Goal: Information Seeking & Learning: Learn about a topic

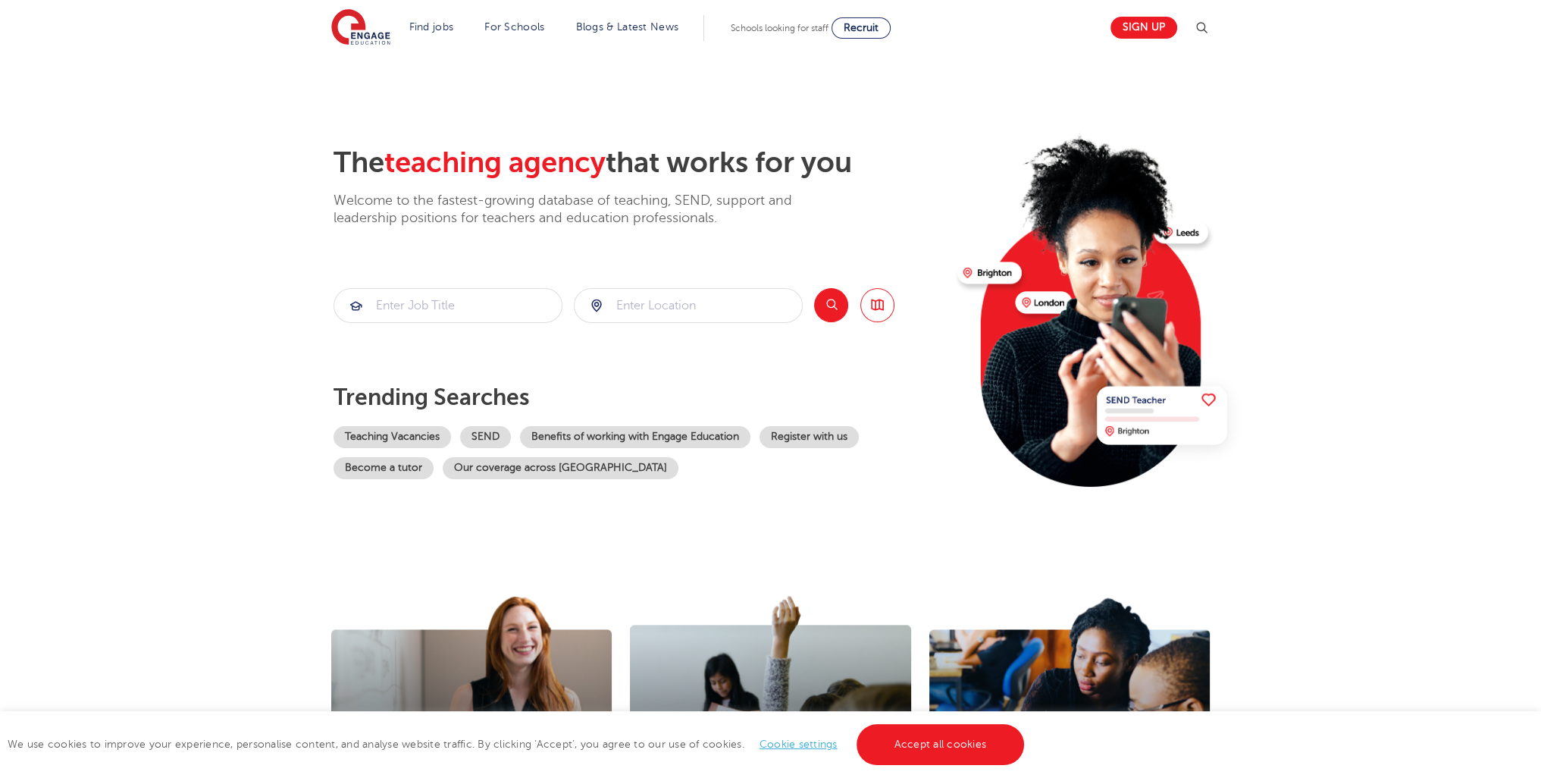
click at [917, 725] on link "Accept all cookies" at bounding box center [941, 744] width 168 height 41
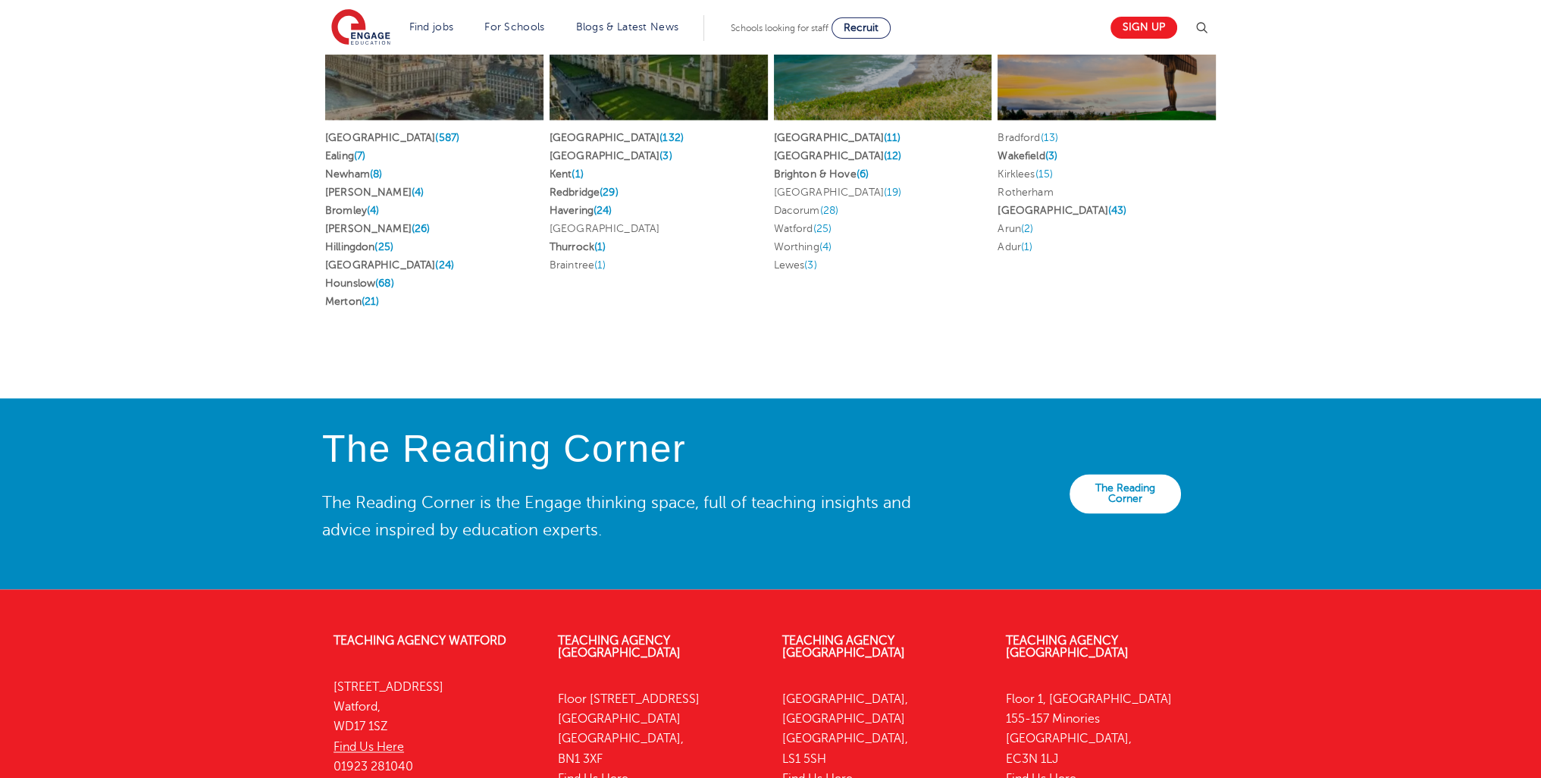
scroll to position [2852, 0]
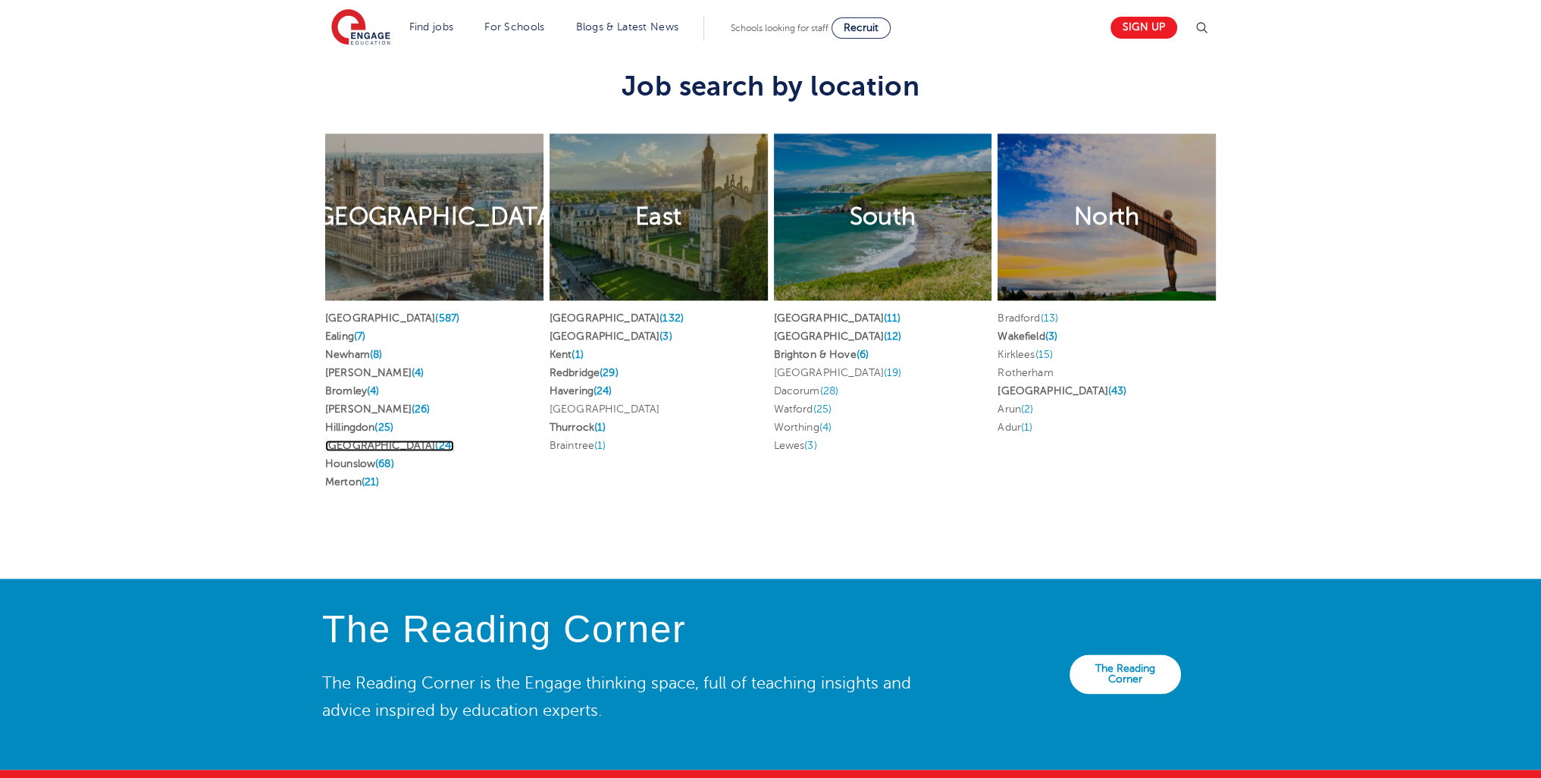
click at [367, 440] on link "Waltham Forest (24)" at bounding box center [389, 445] width 129 height 11
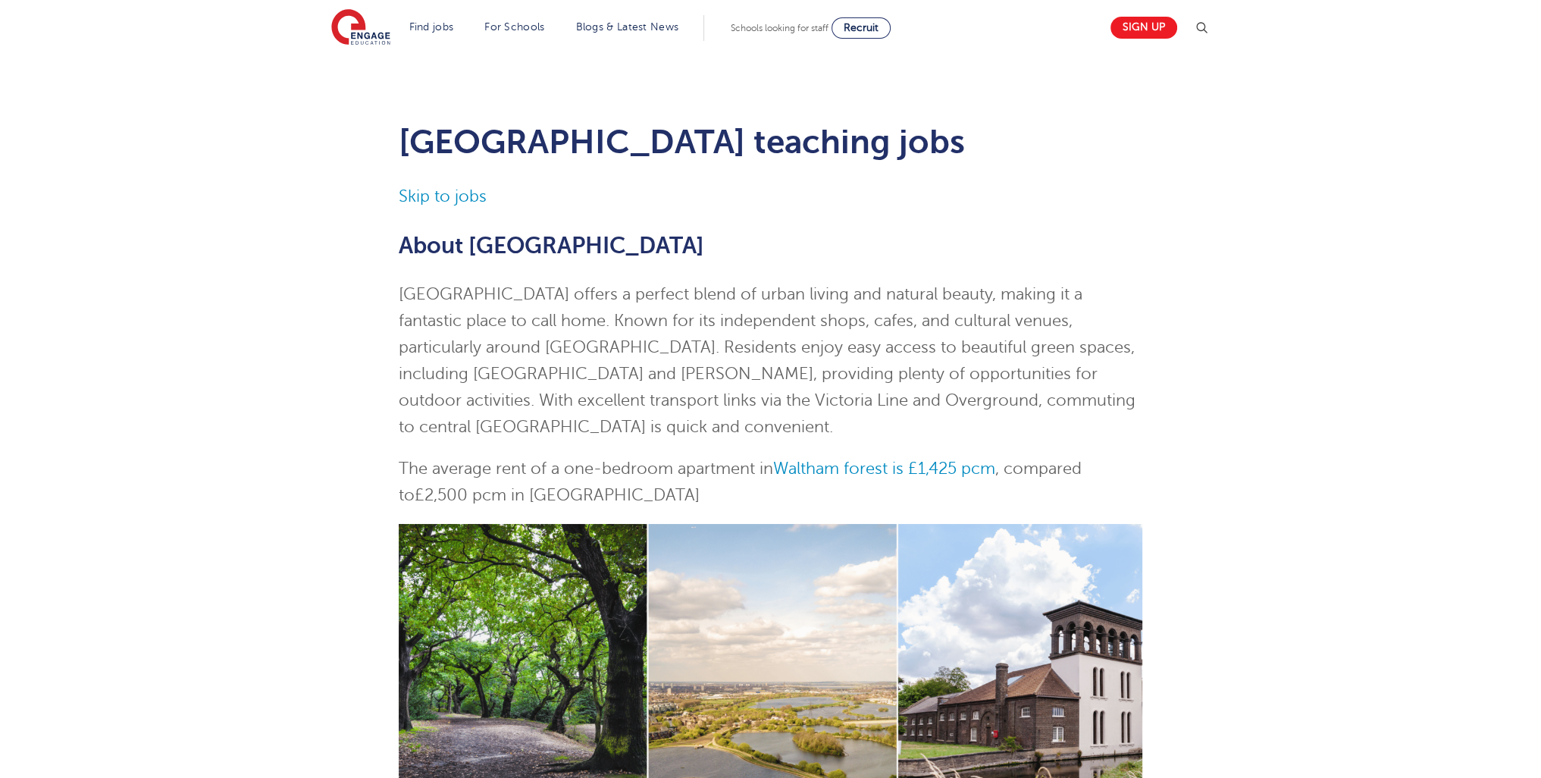
click at [446, 13] on section "Find jobs All vacancies We have one of the UK's largest database. and with hund…" at bounding box center [716, 27] width 770 height 55
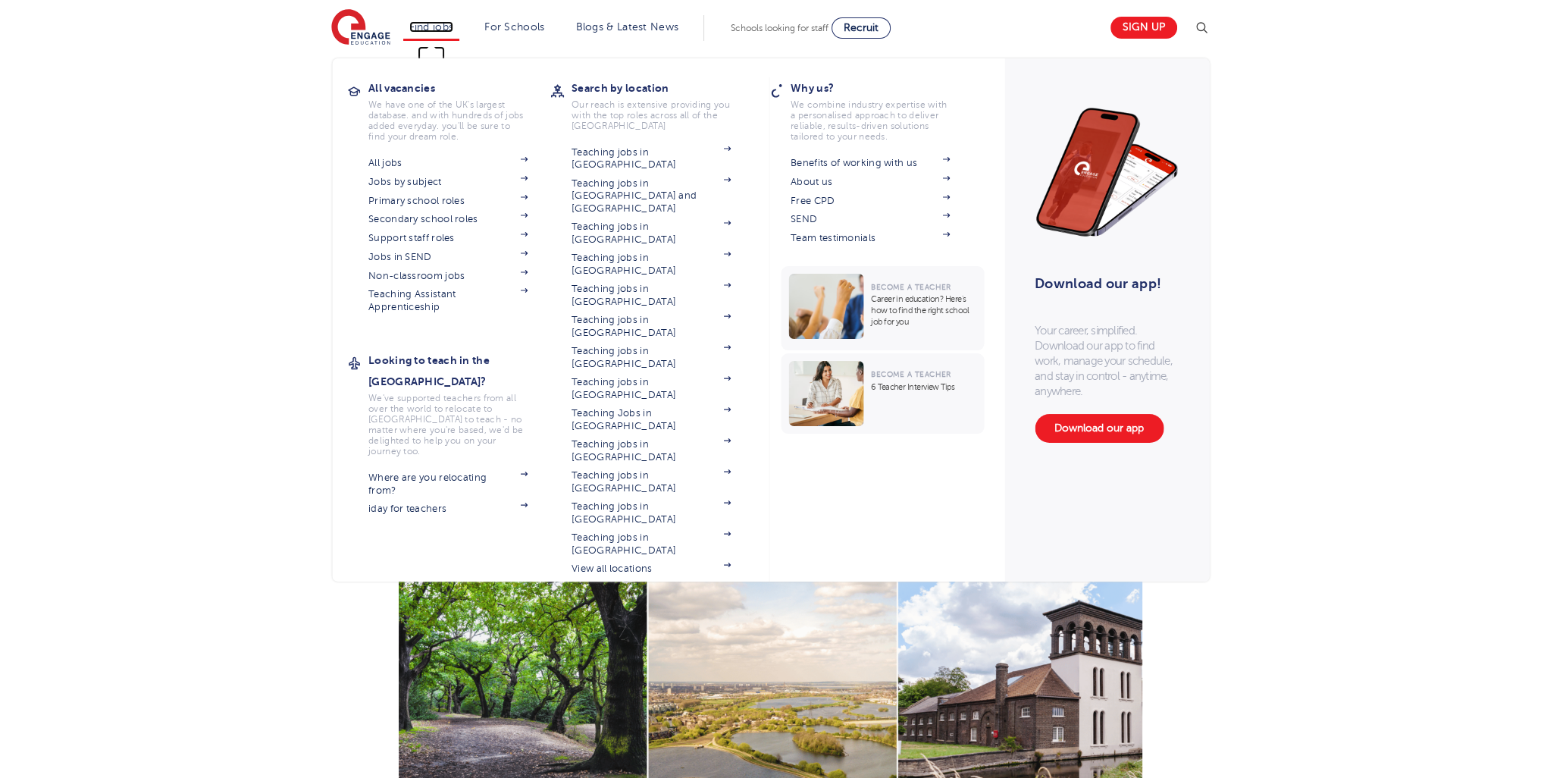
click at [446, 22] on link "Find jobs" at bounding box center [431, 26] width 45 height 11
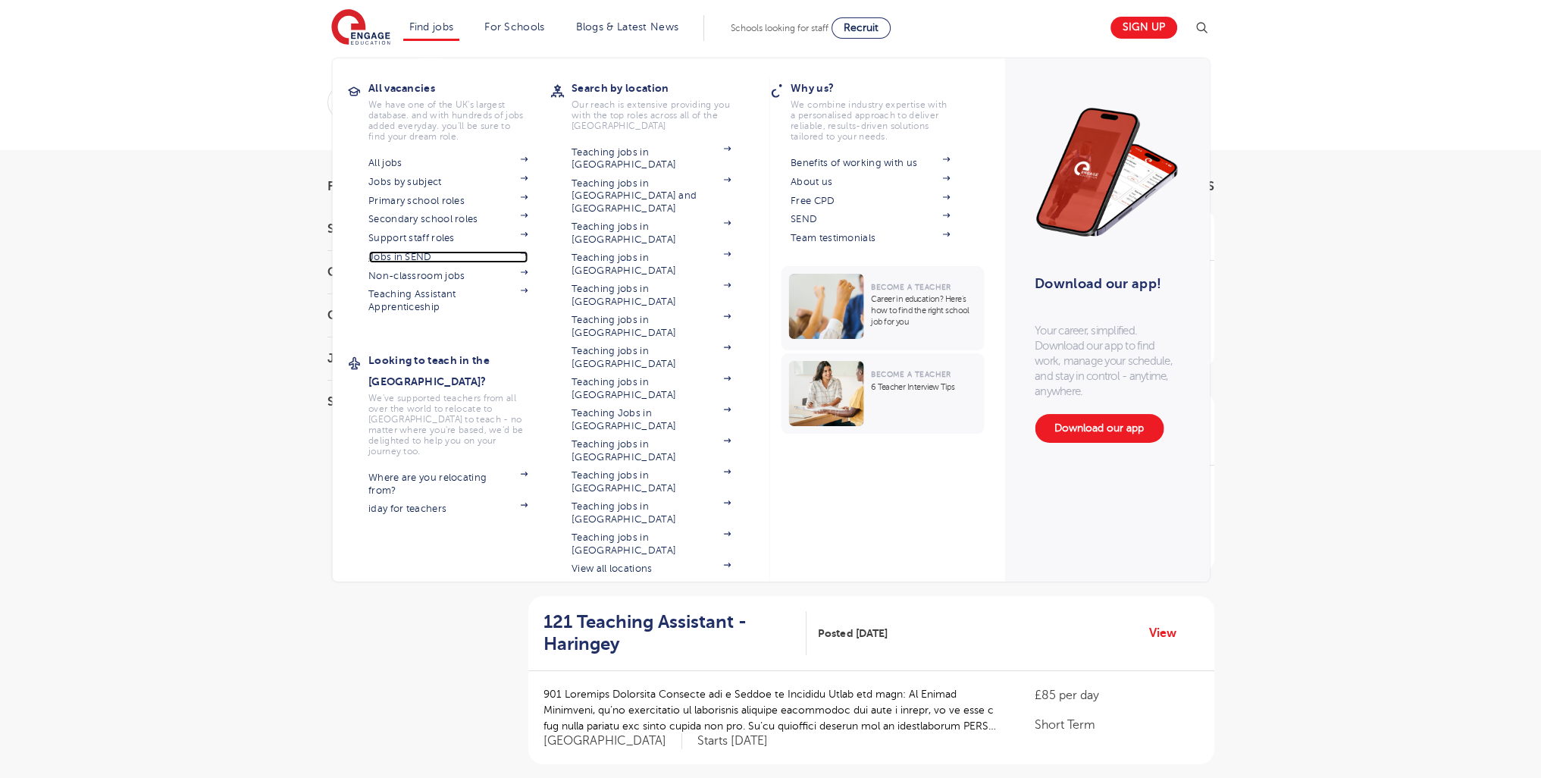
click at [428, 256] on link "Jobs in SEND" at bounding box center [447, 257] width 159 height 12
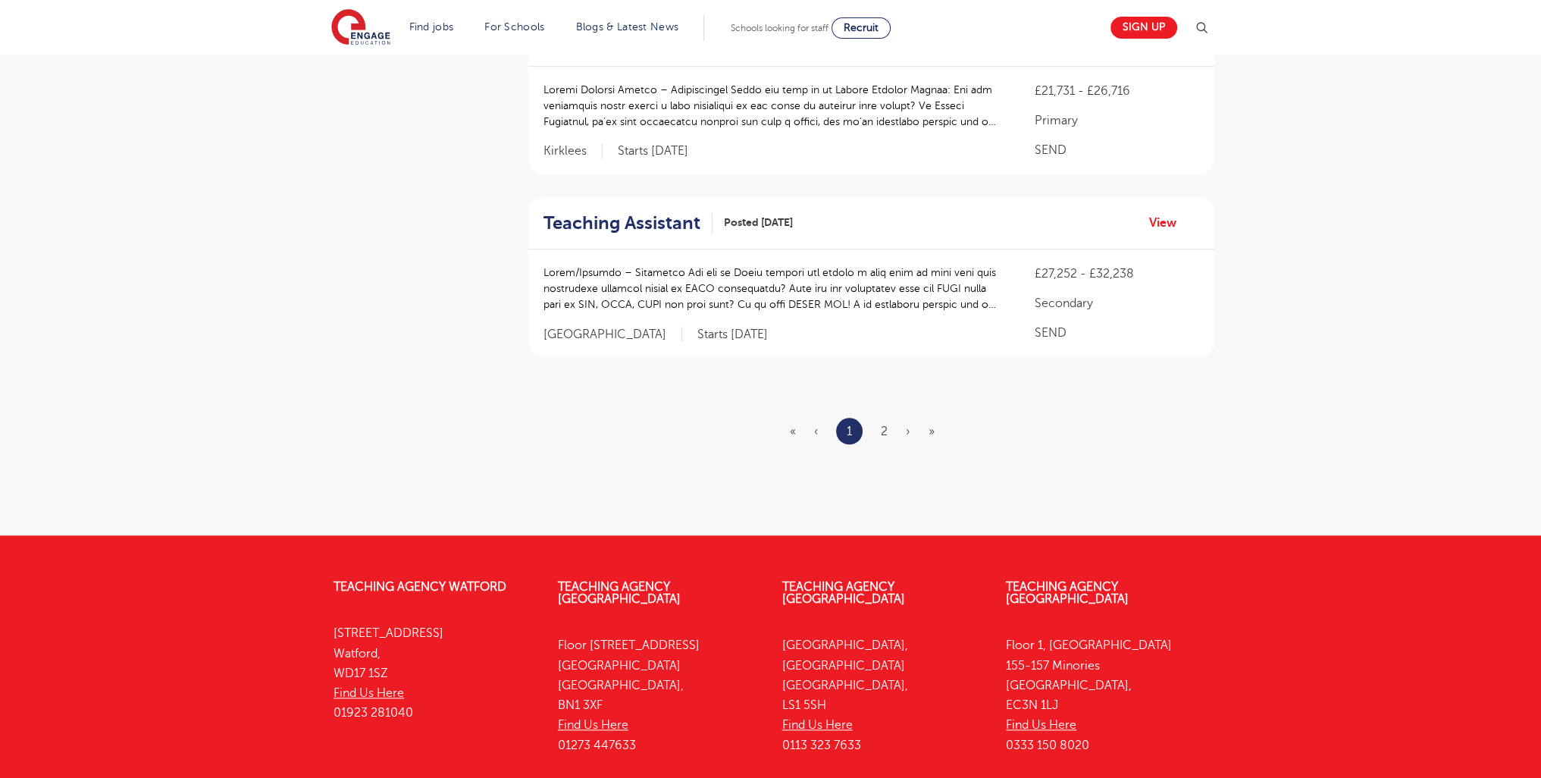
scroll to position [1837, 0]
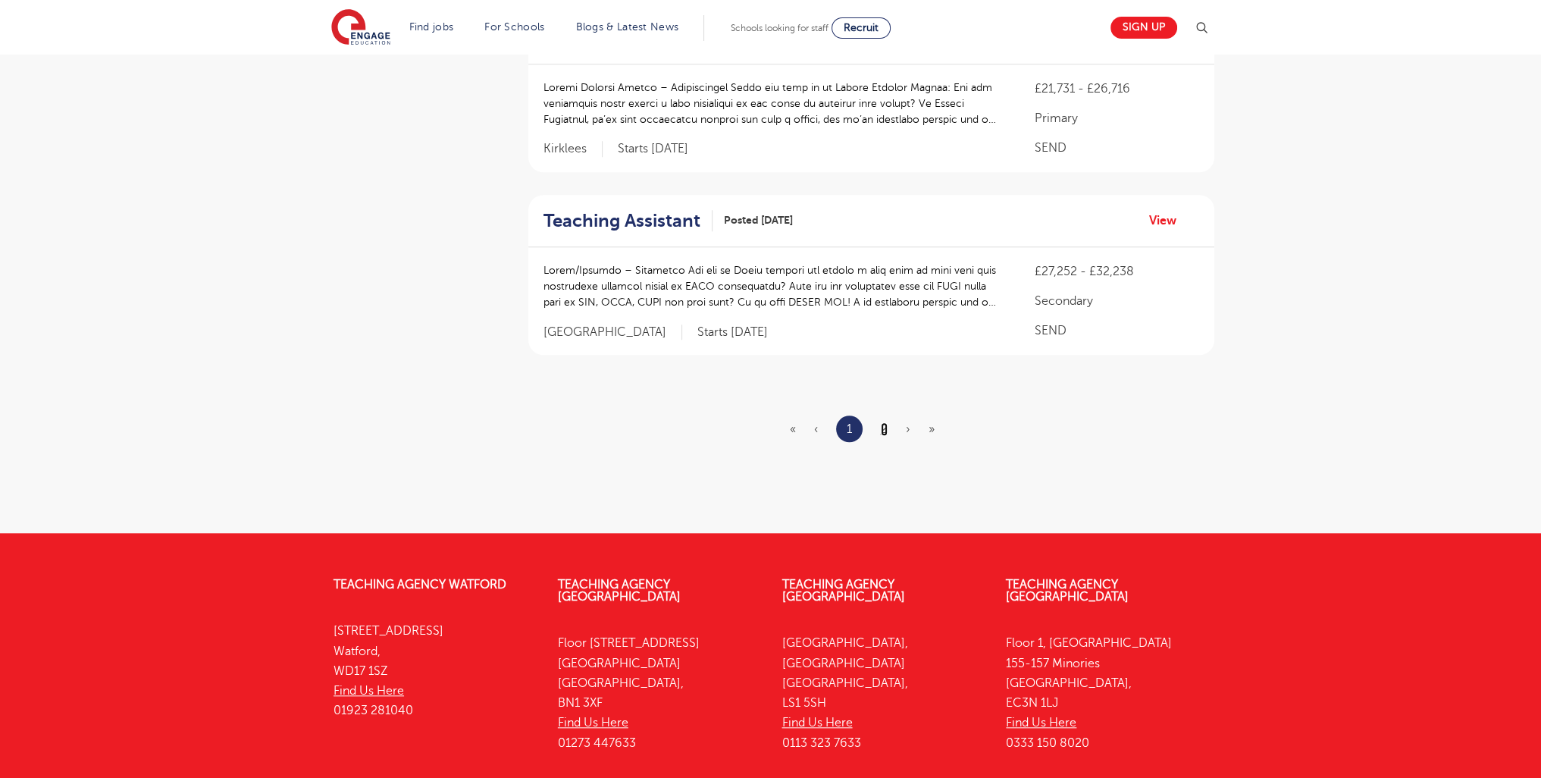
click at [885, 422] on link "2" at bounding box center [884, 429] width 7 height 14
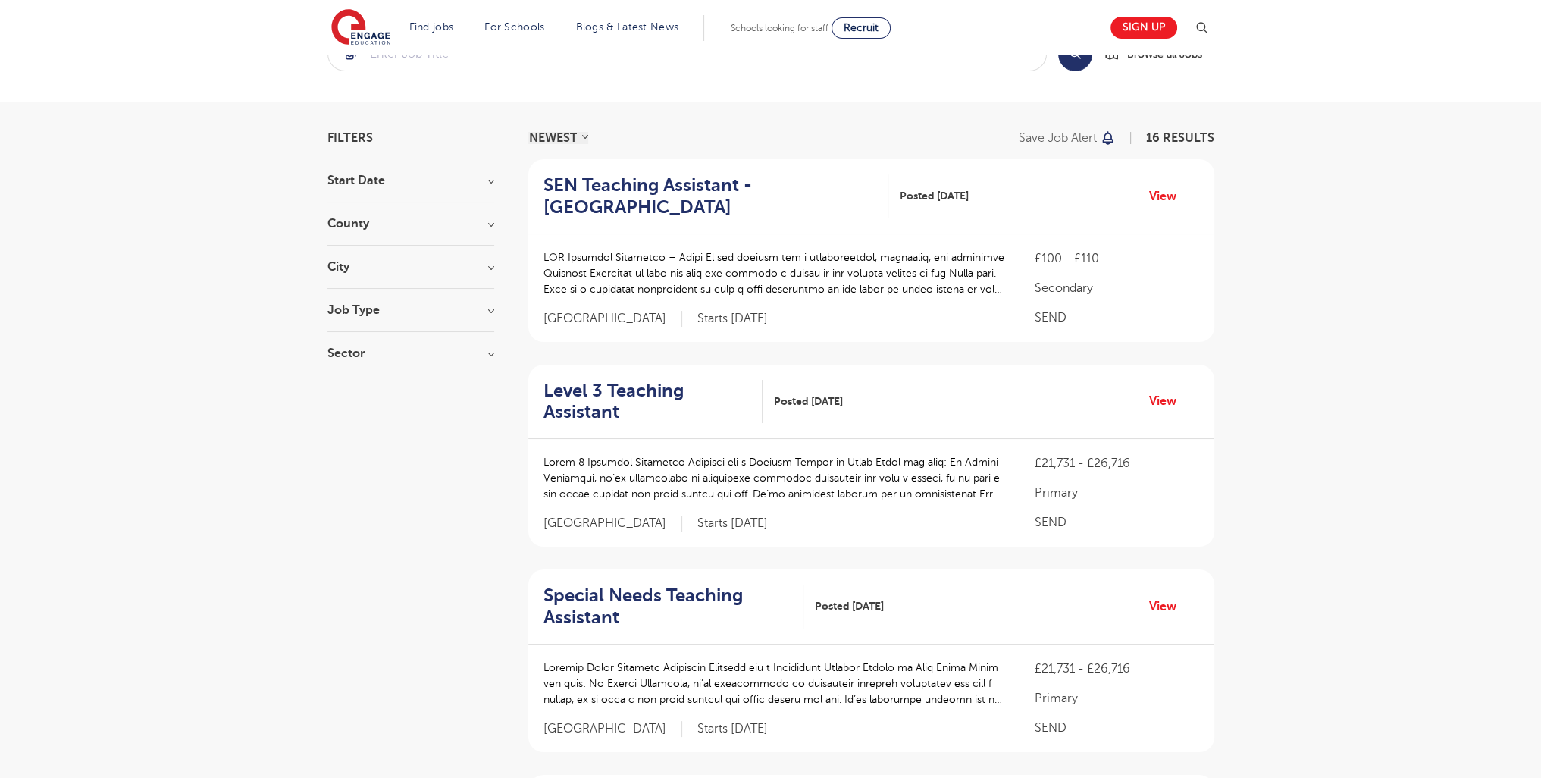
scroll to position [4, 0]
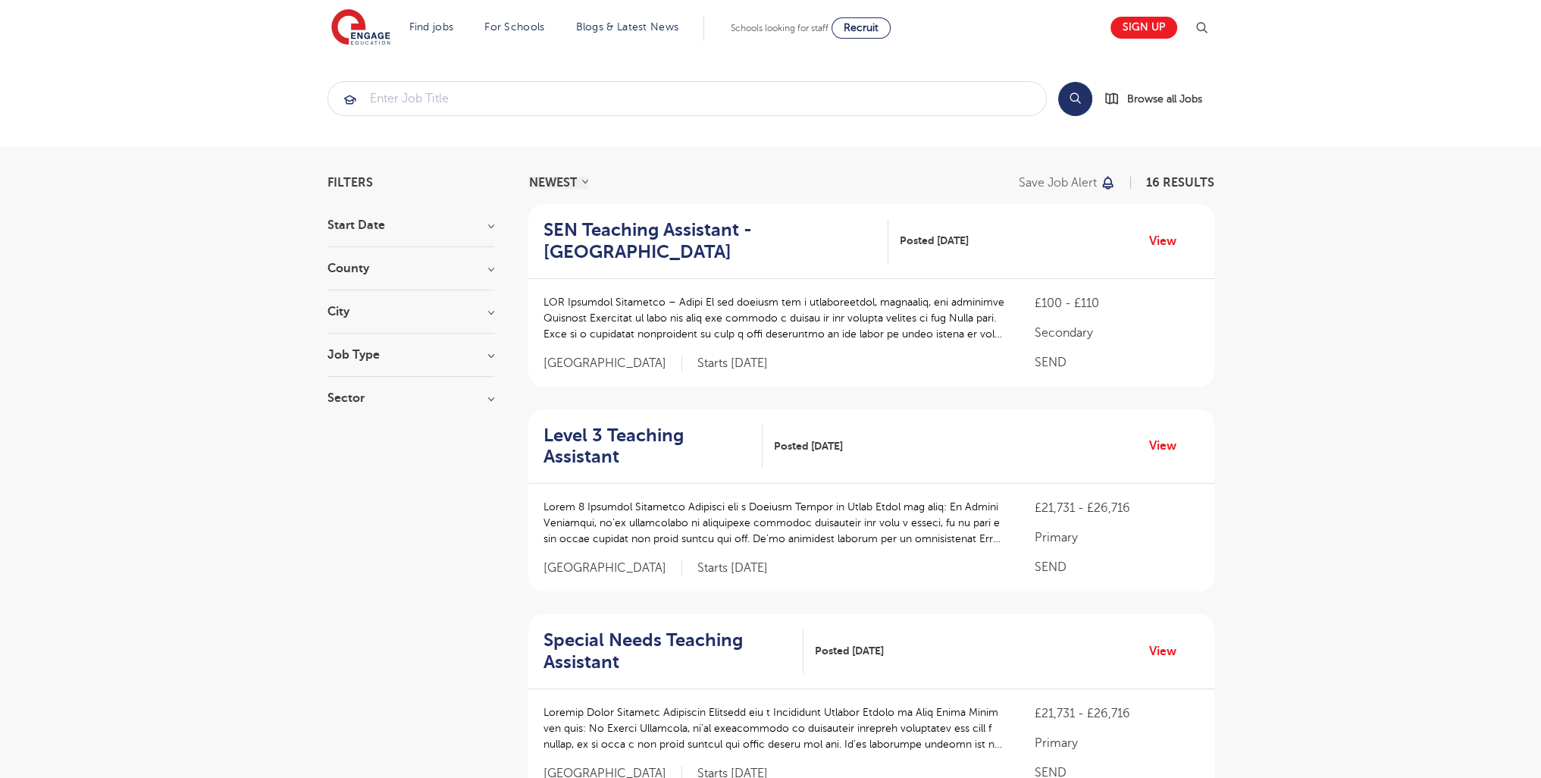
click at [349, 368] on div "Job Type Long Term 113 Daily Supply 37 SEND 16 Permanent 10 Support Services 2" at bounding box center [410, 363] width 167 height 28
click at [358, 352] on h3 "Job Type" at bounding box center [410, 355] width 167 height 12
click at [350, 410] on label "Daily Supply 37" at bounding box center [395, 409] width 90 height 20
click at [350, 410] on input "Daily Supply 37" at bounding box center [355, 407] width 10 height 10
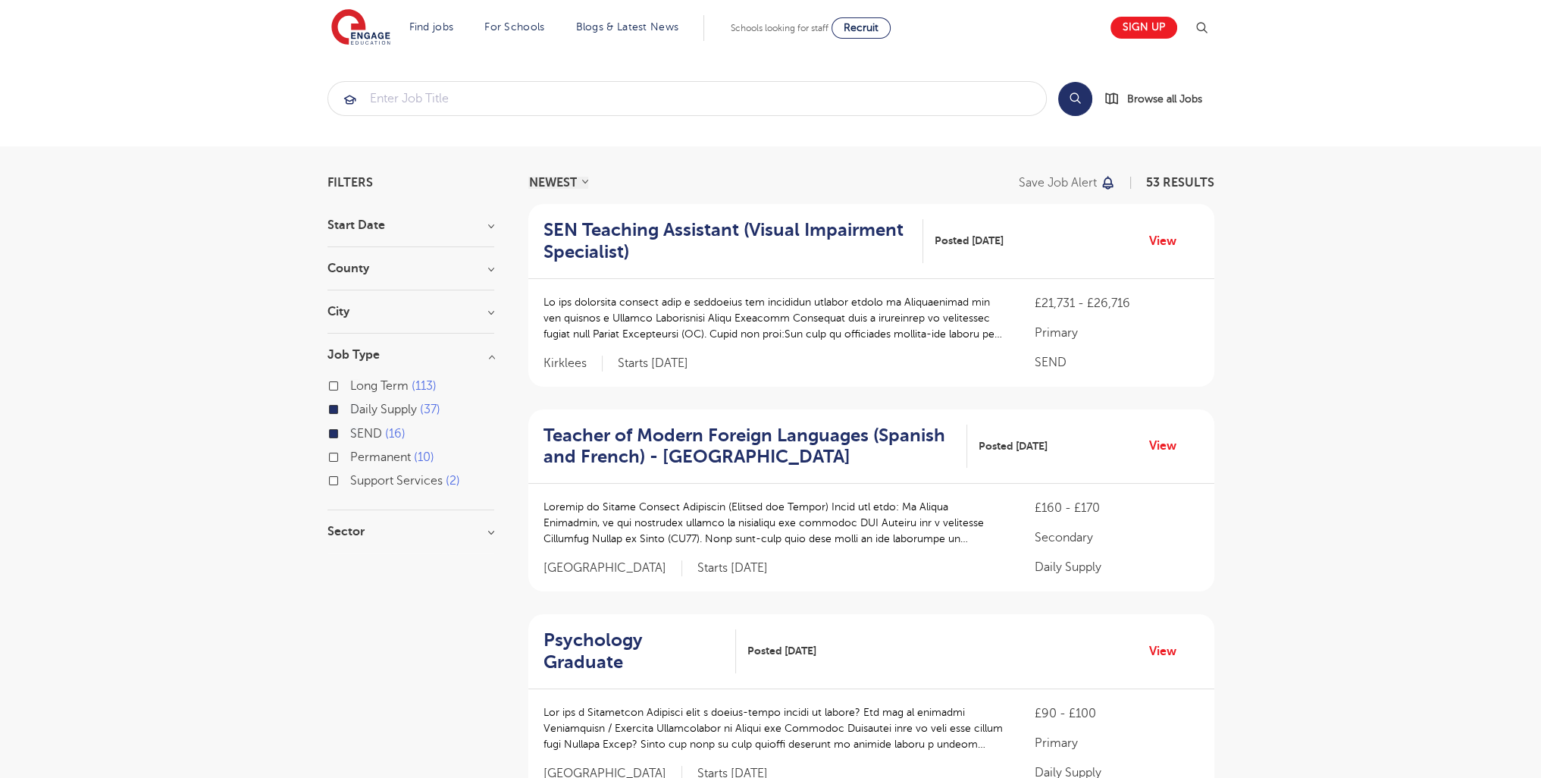
click at [358, 268] on h3 "County" at bounding box center [410, 268] width 167 height 12
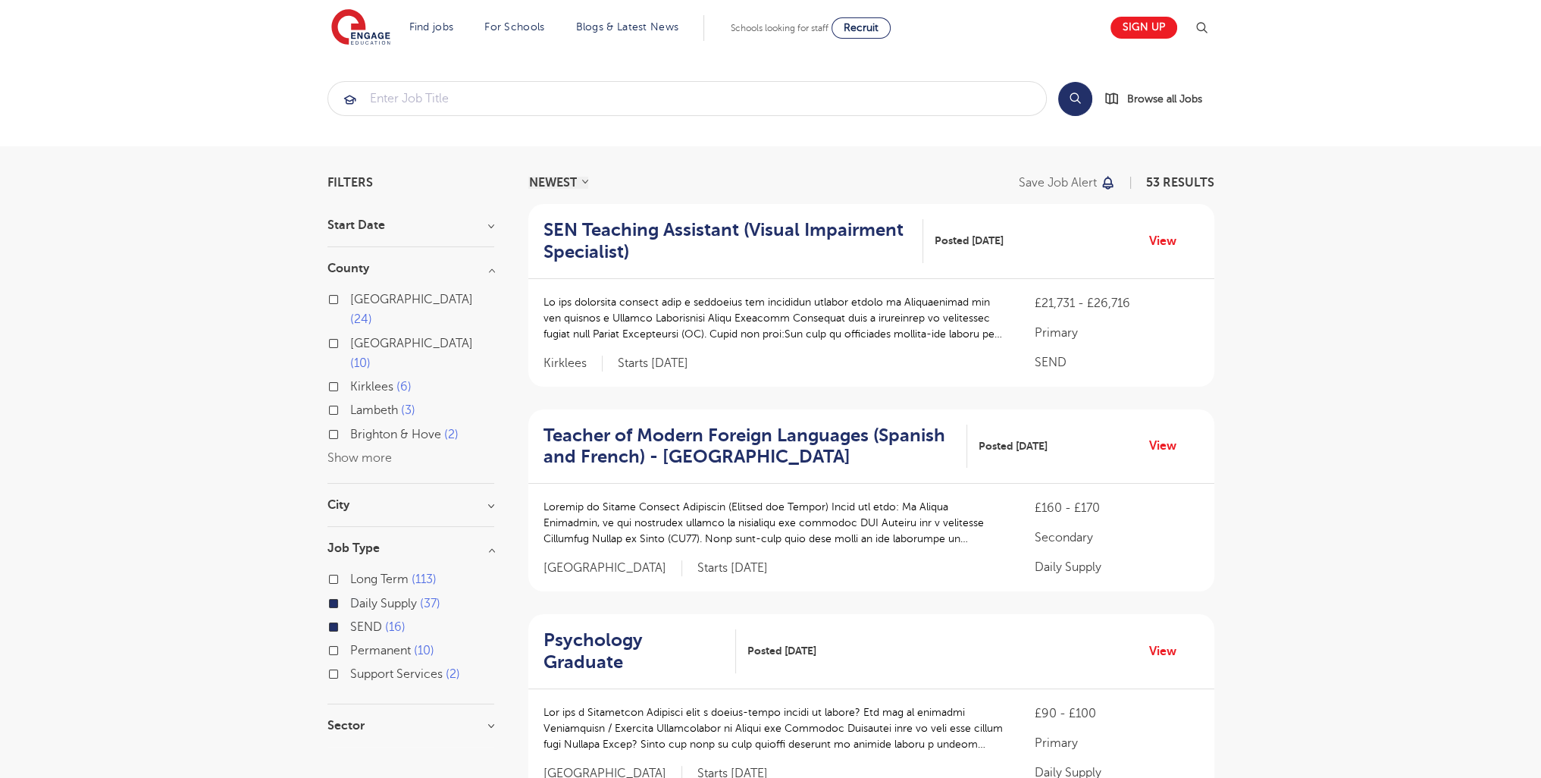
click at [349, 223] on h3 "Start Date" at bounding box center [410, 225] width 167 height 12
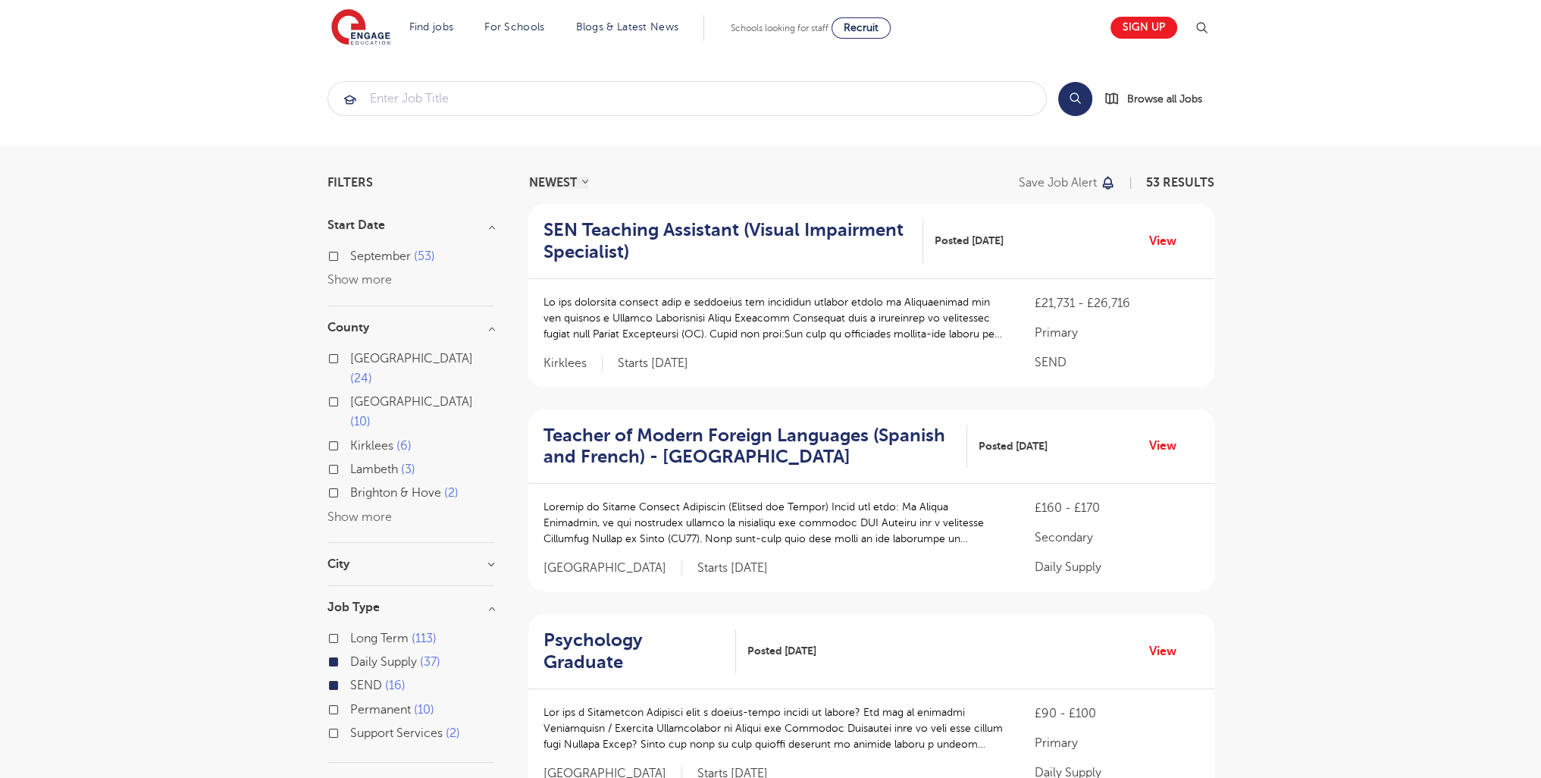
click at [350, 258] on label "September 53" at bounding box center [392, 256] width 85 height 20
click at [350, 258] on input "September 53" at bounding box center [355, 254] width 10 height 10
checkbox input "true"
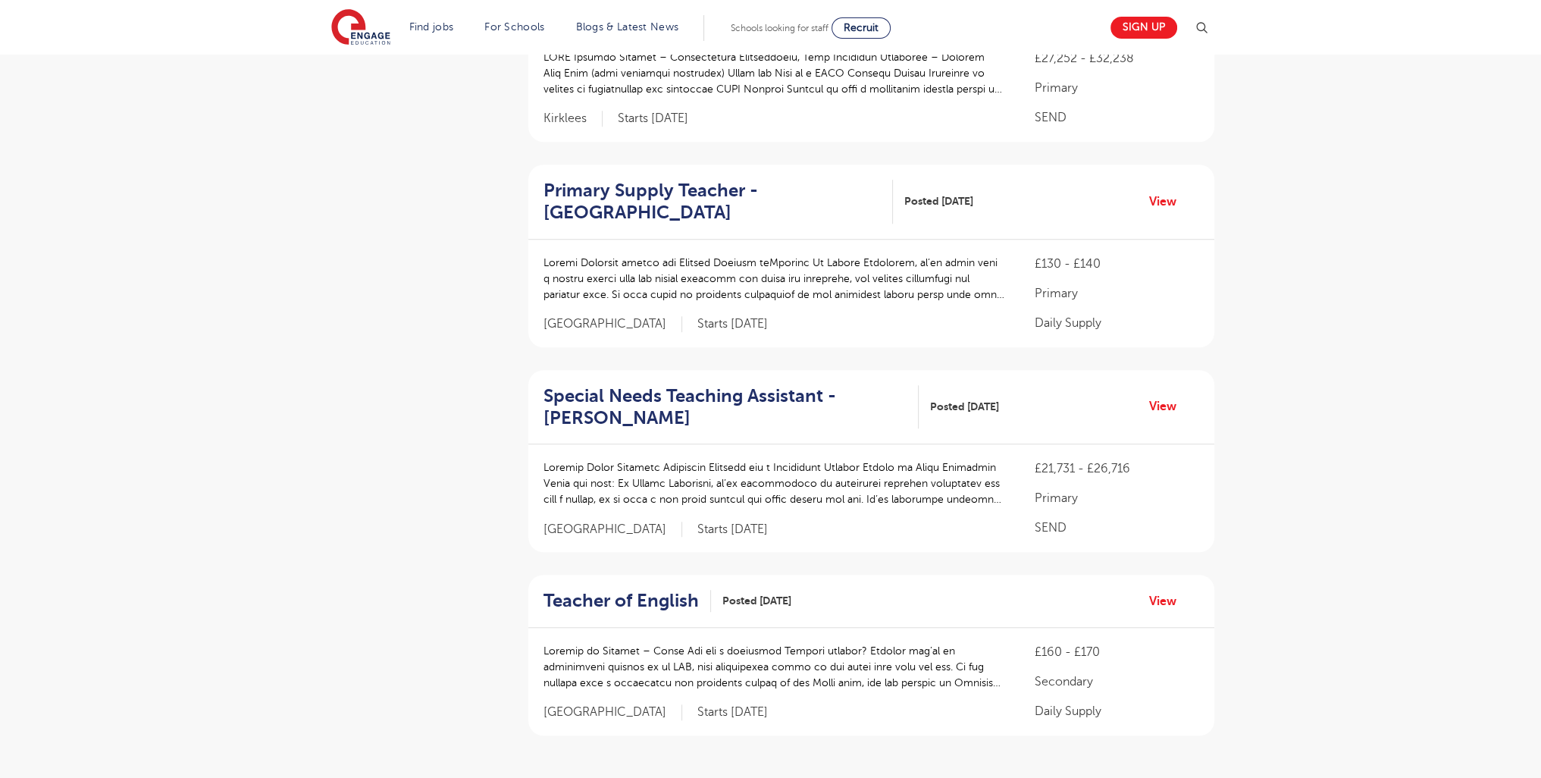
scroll to position [1701, 0]
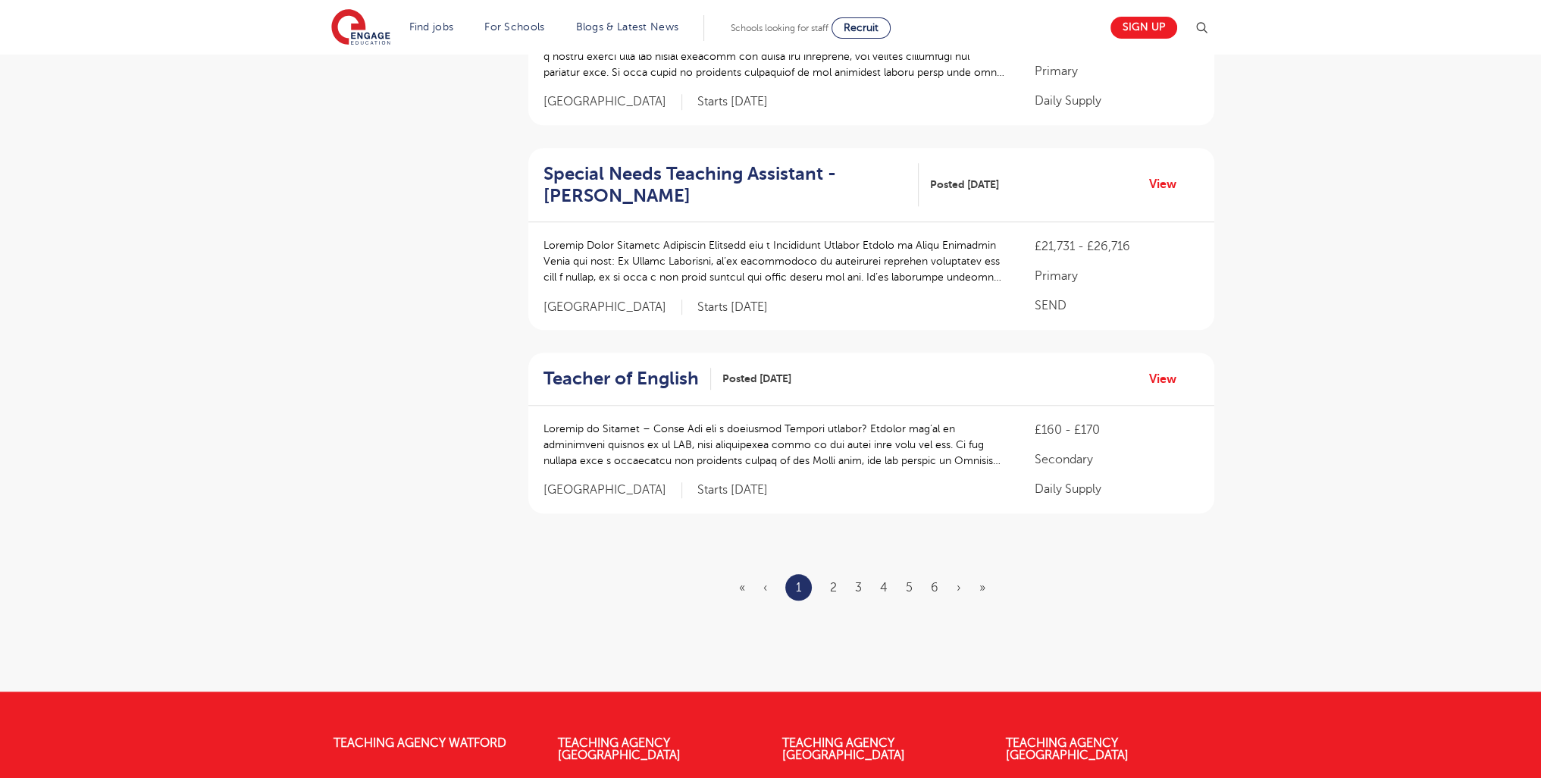
click at [831, 574] on ul "« ‹ 1 2 3 4 5 6 › »" at bounding box center [871, 587] width 265 height 27
click at [828, 574] on ul "« ‹ 1 2 3 4 5 6 › »" at bounding box center [871, 587] width 265 height 27
click at [833, 581] on link "2" at bounding box center [833, 588] width 7 height 14
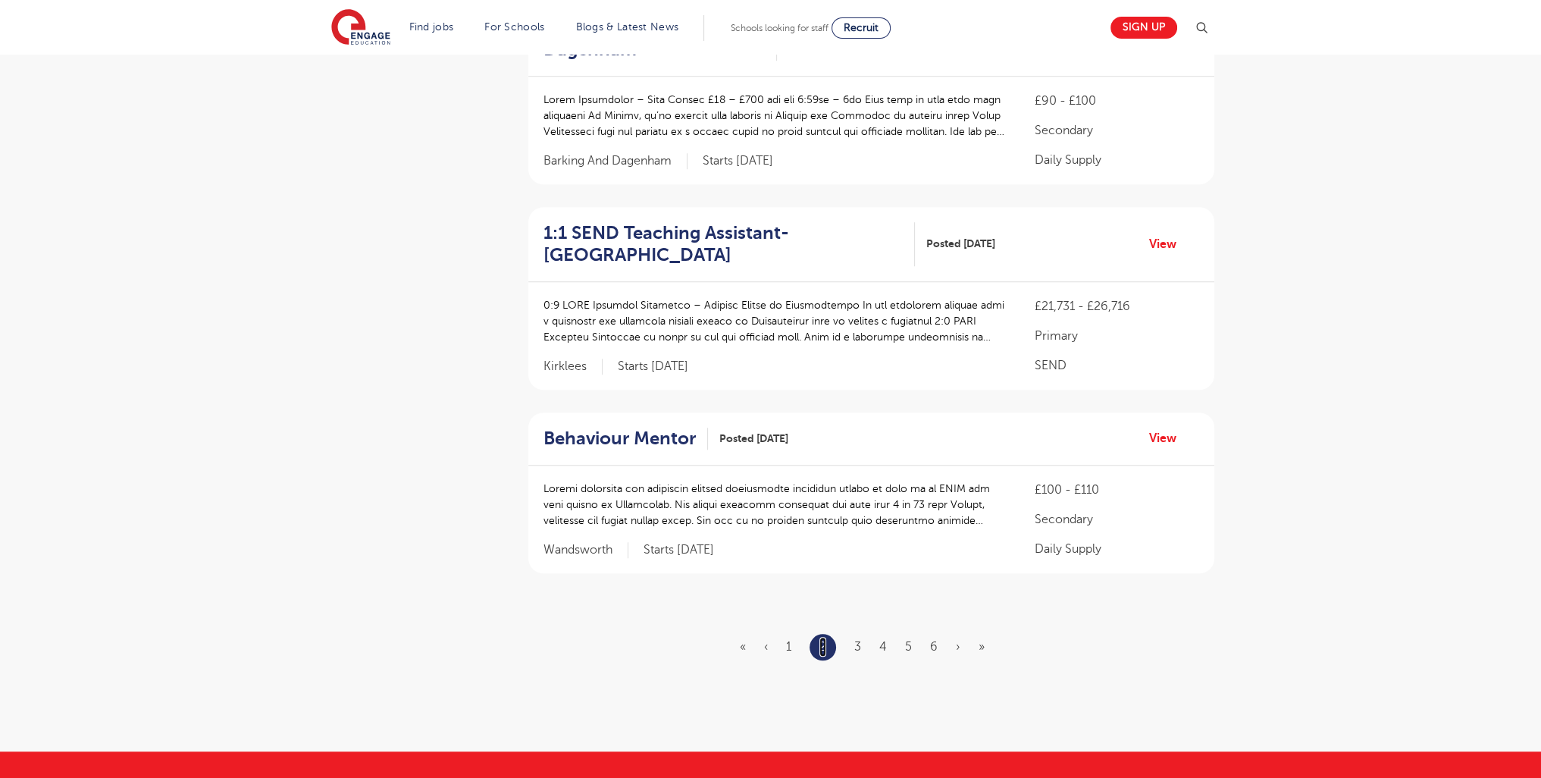
scroll to position [1663, 0]
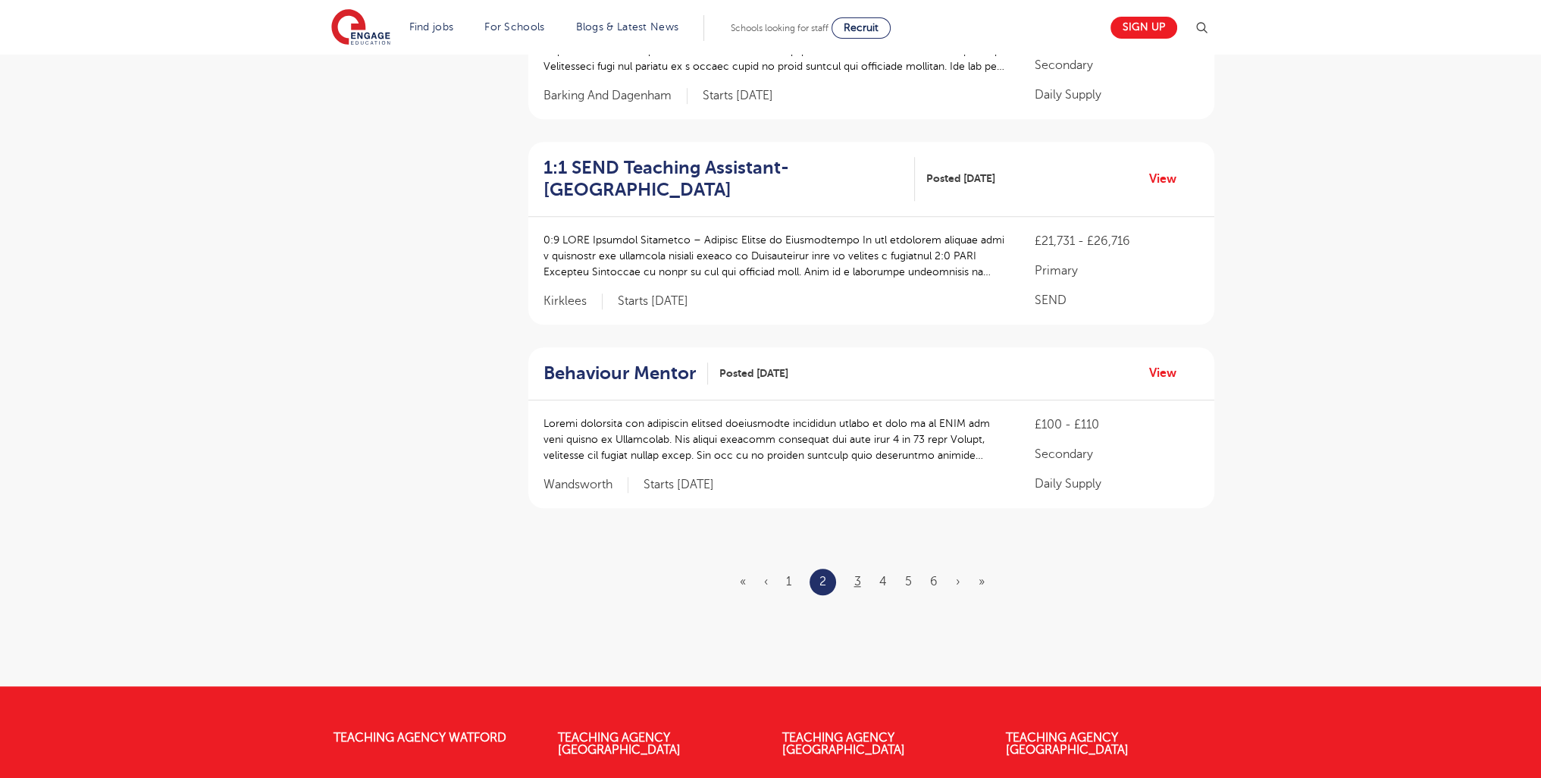
click at [861, 569] on ul "« ‹ 1 2 3 4 5 6 › »" at bounding box center [871, 582] width 263 height 27
click at [855, 575] on link "3" at bounding box center [857, 582] width 7 height 14
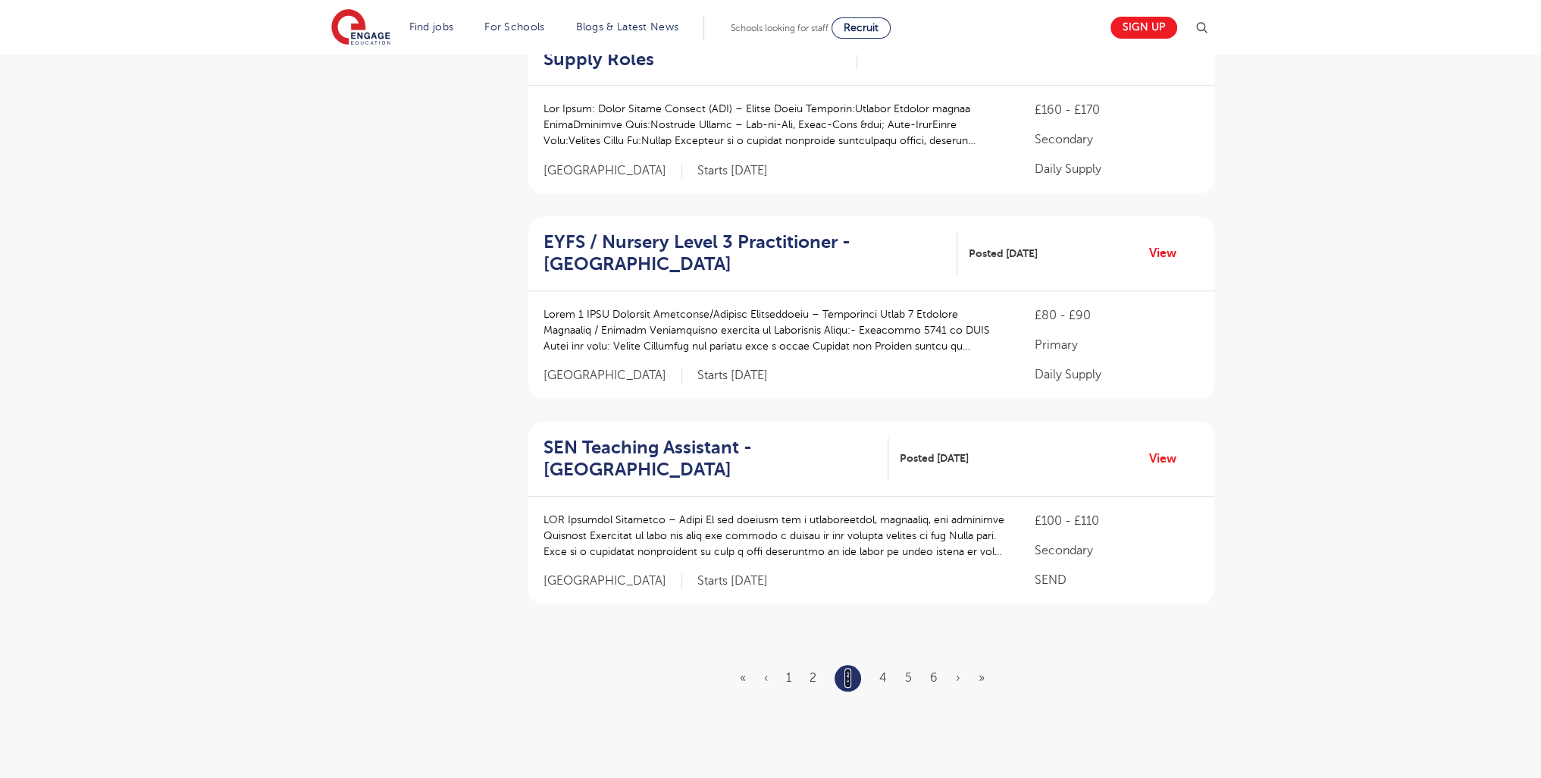
scroll to position [1580, 0]
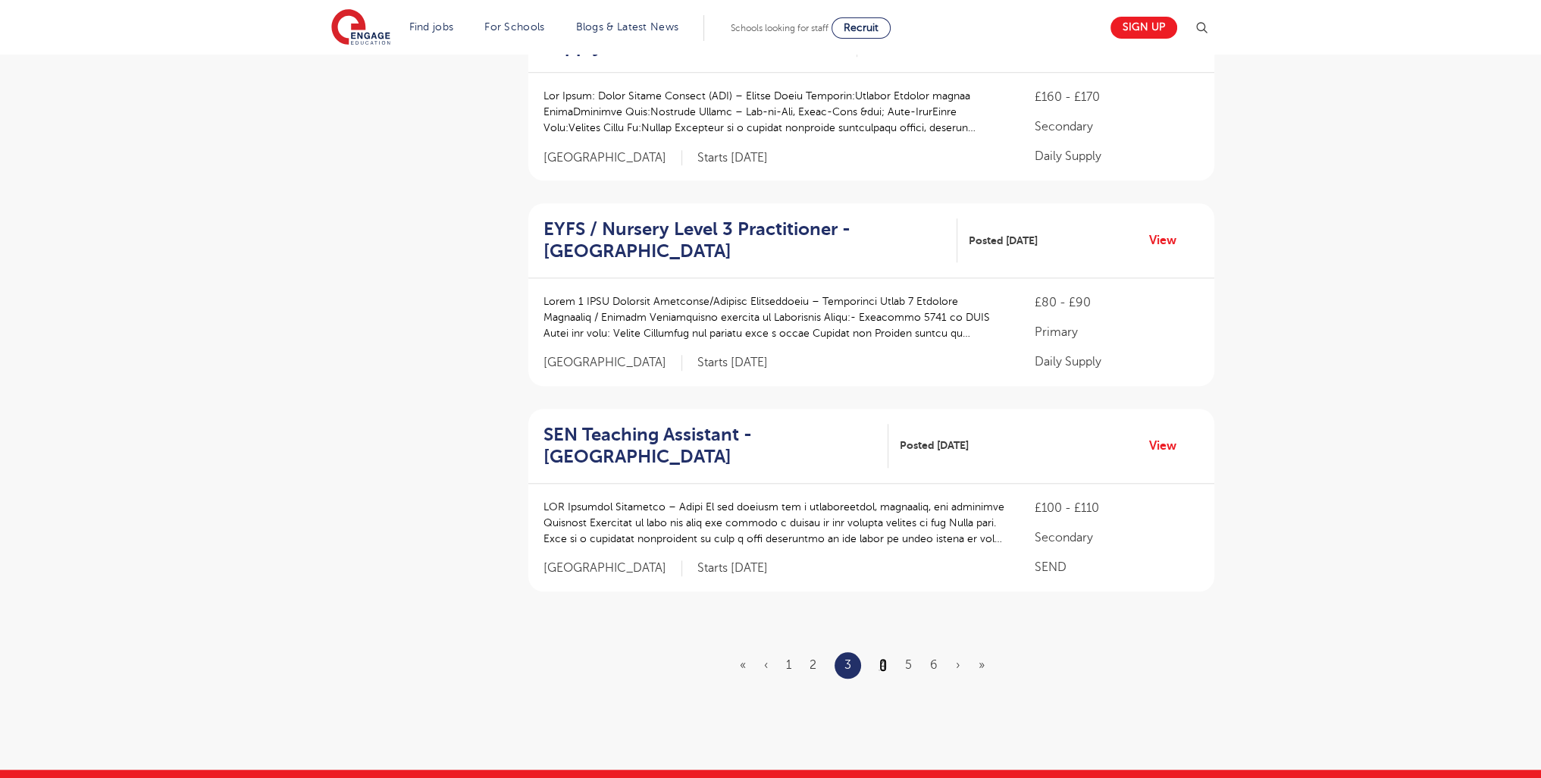
click at [882, 666] on link "4" at bounding box center [883, 665] width 8 height 14
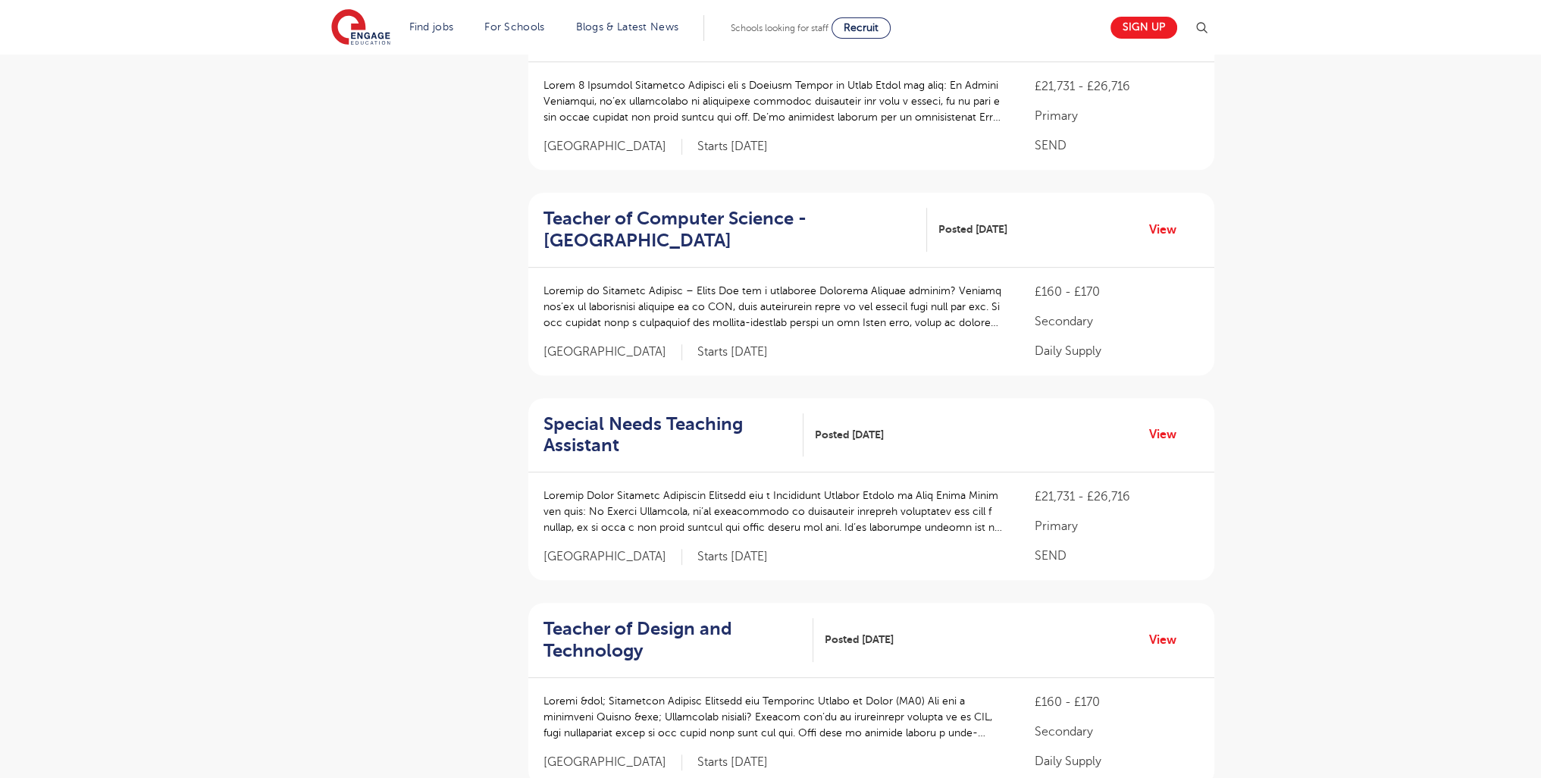
scroll to position [1987, 0]
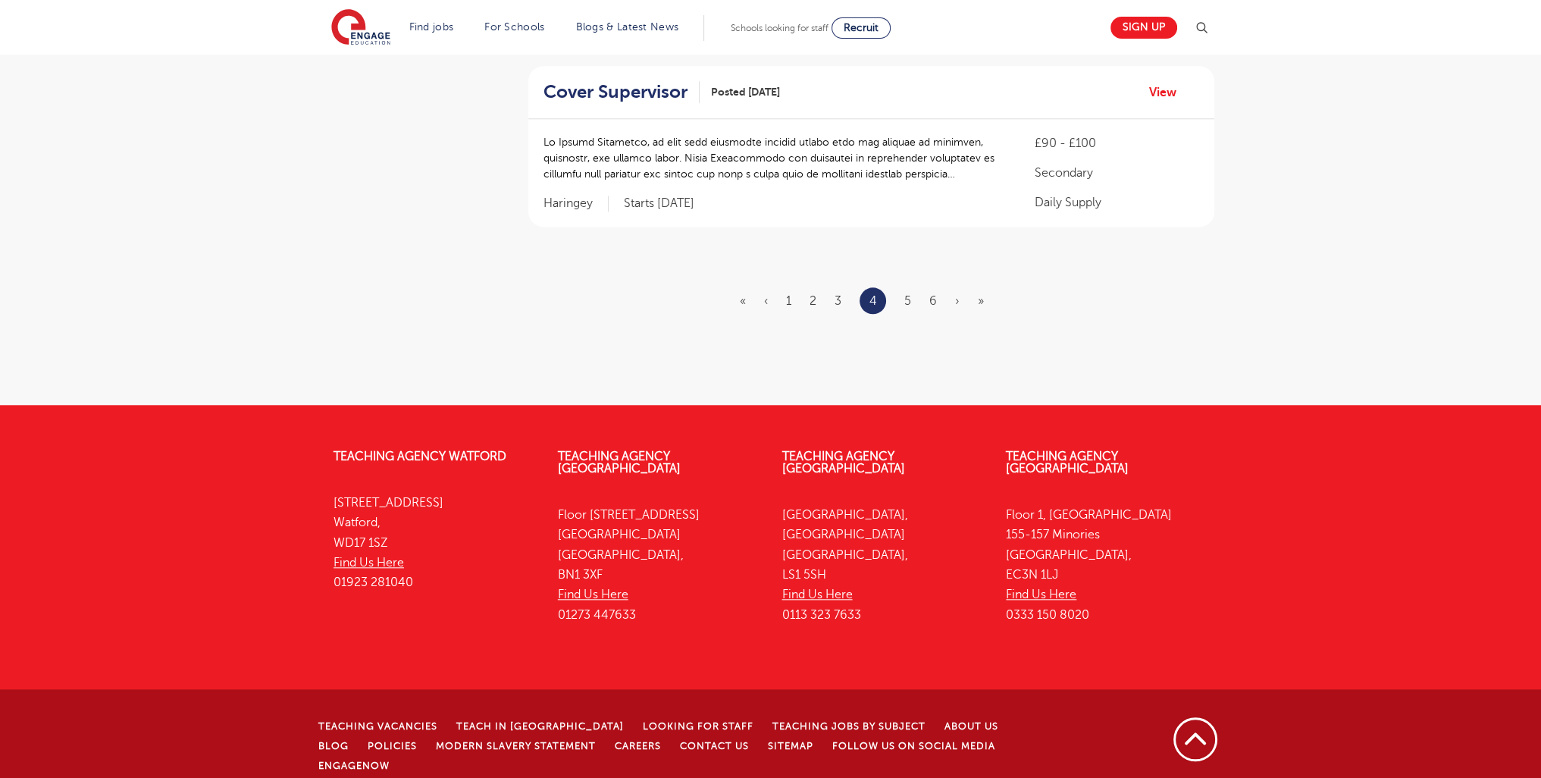
click at [939, 302] on ul "« ‹ 1 2 3 4 5 6 › »" at bounding box center [871, 300] width 262 height 27
click at [936, 298] on link "6" at bounding box center [933, 301] width 8 height 14
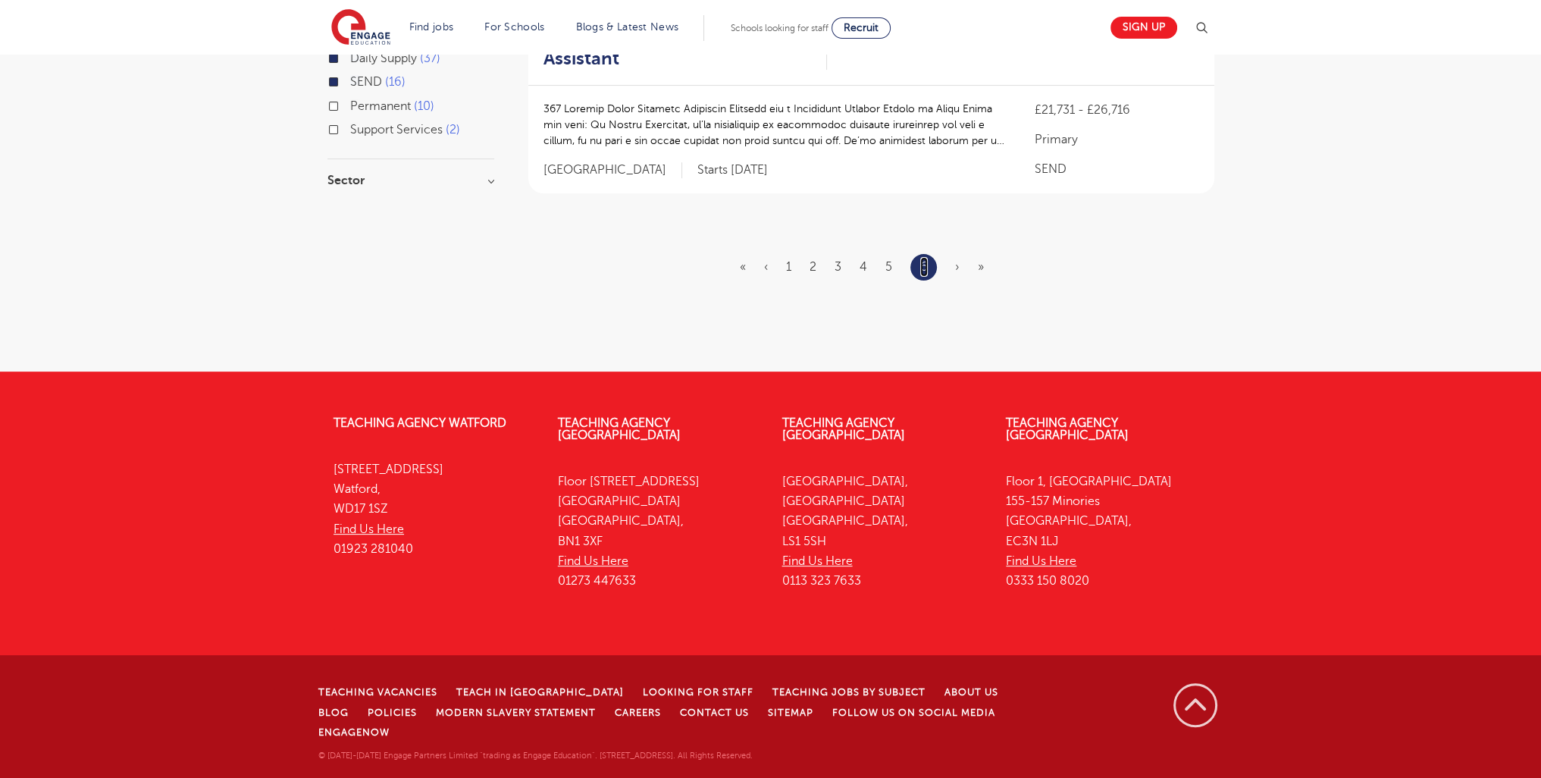
scroll to position [0, 0]
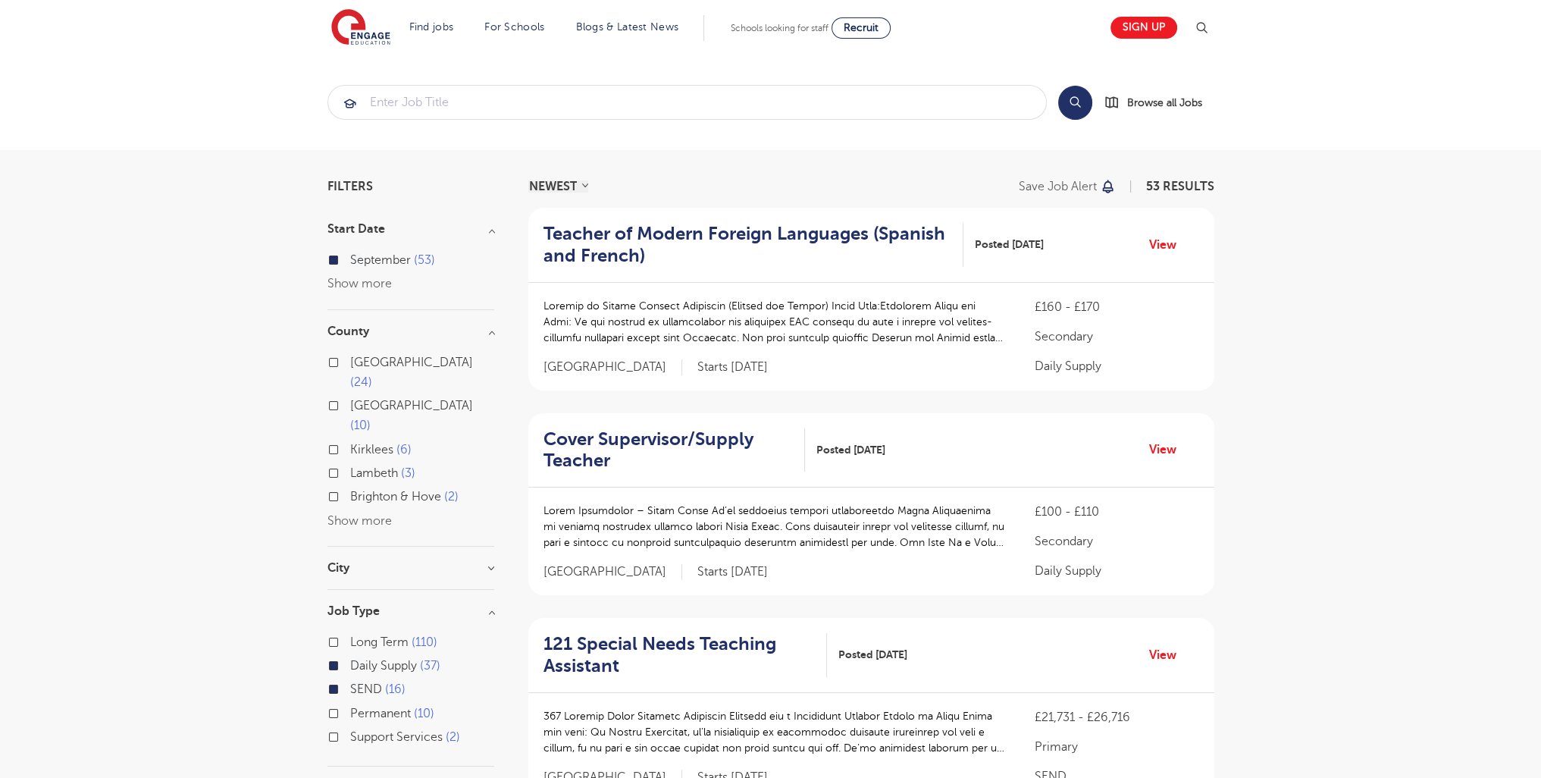
click at [350, 679] on label "SEND 16" at bounding box center [377, 689] width 55 height 20
click at [350, 682] on input "SEND 16" at bounding box center [355, 687] width 10 height 10
checkbox input "false"
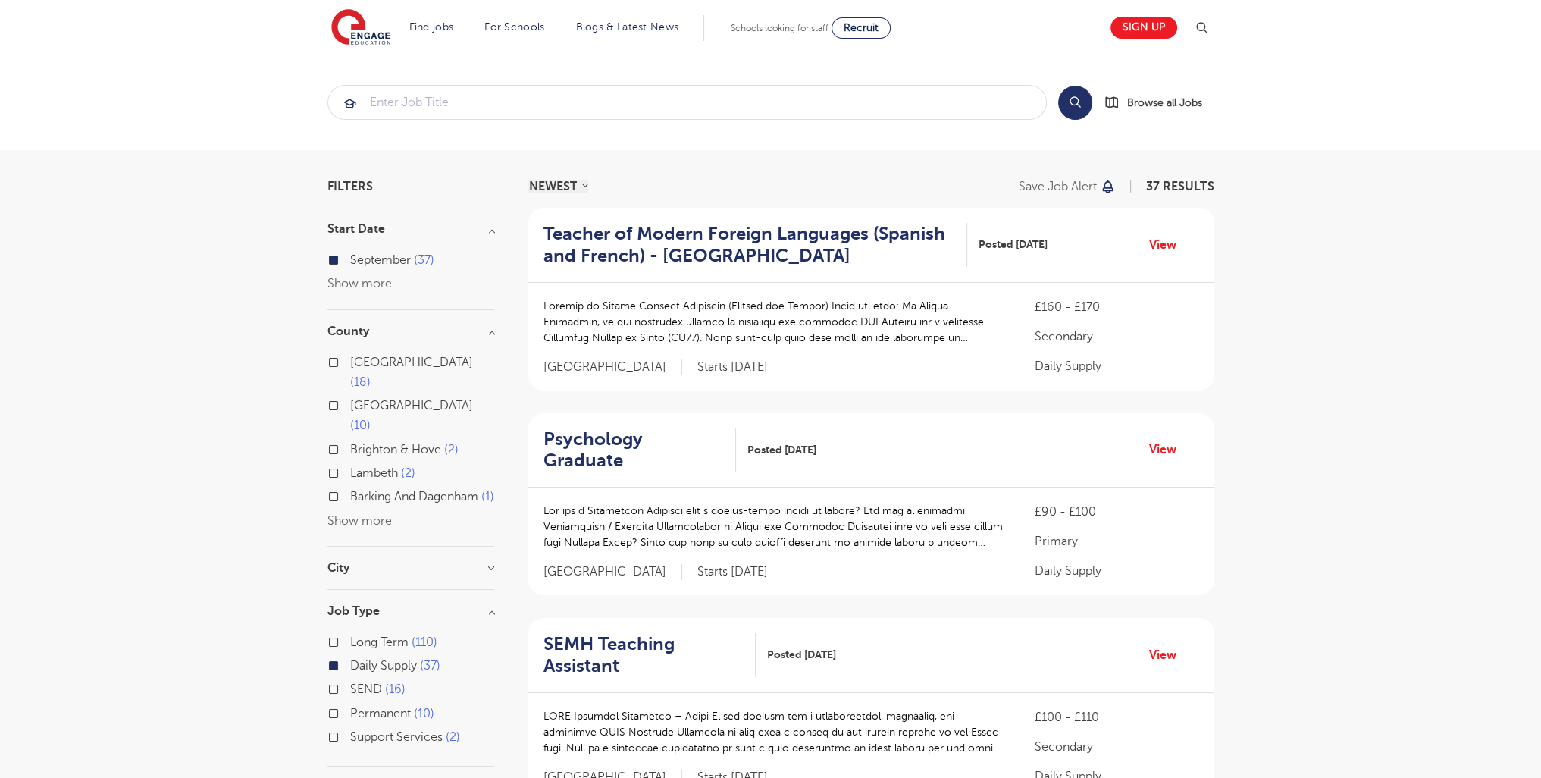
click at [350, 487] on label "Barking And Dagenham 1" at bounding box center [422, 497] width 144 height 20
click at [350, 490] on input "Barking And Dagenham 1" at bounding box center [355, 495] width 10 height 10
checkbox input "true"
